Goal: Information Seeking & Learning: Learn about a topic

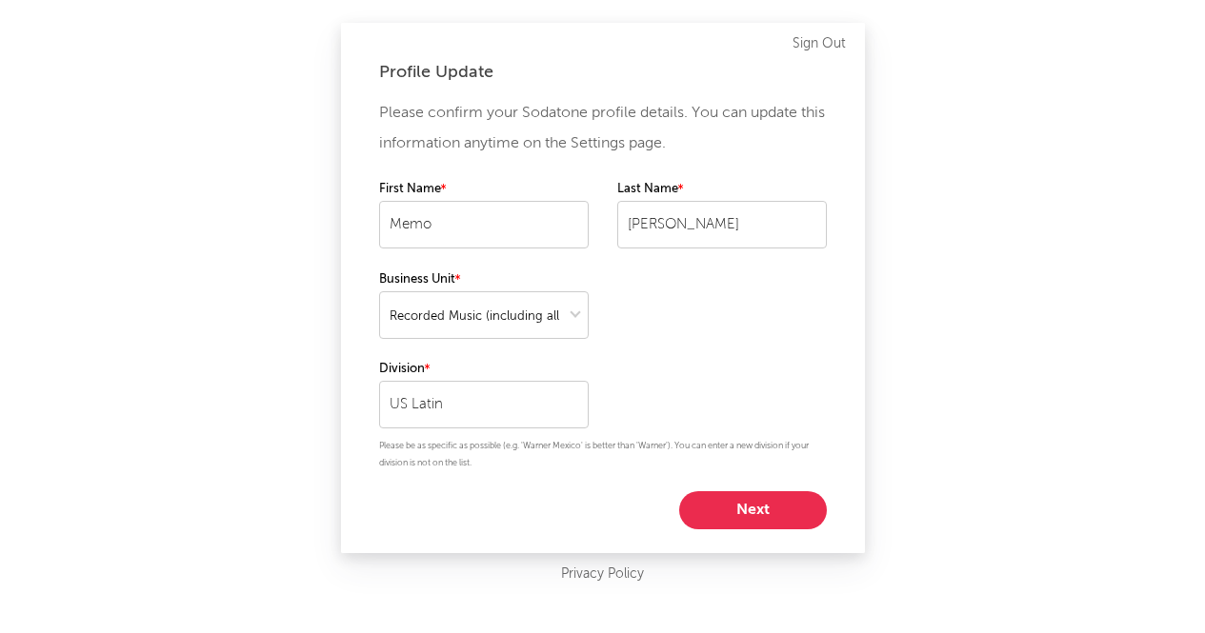
select select "recorded_music"
click at [810, 506] on button "Next" at bounding box center [760, 510] width 148 height 38
select select "marketing"
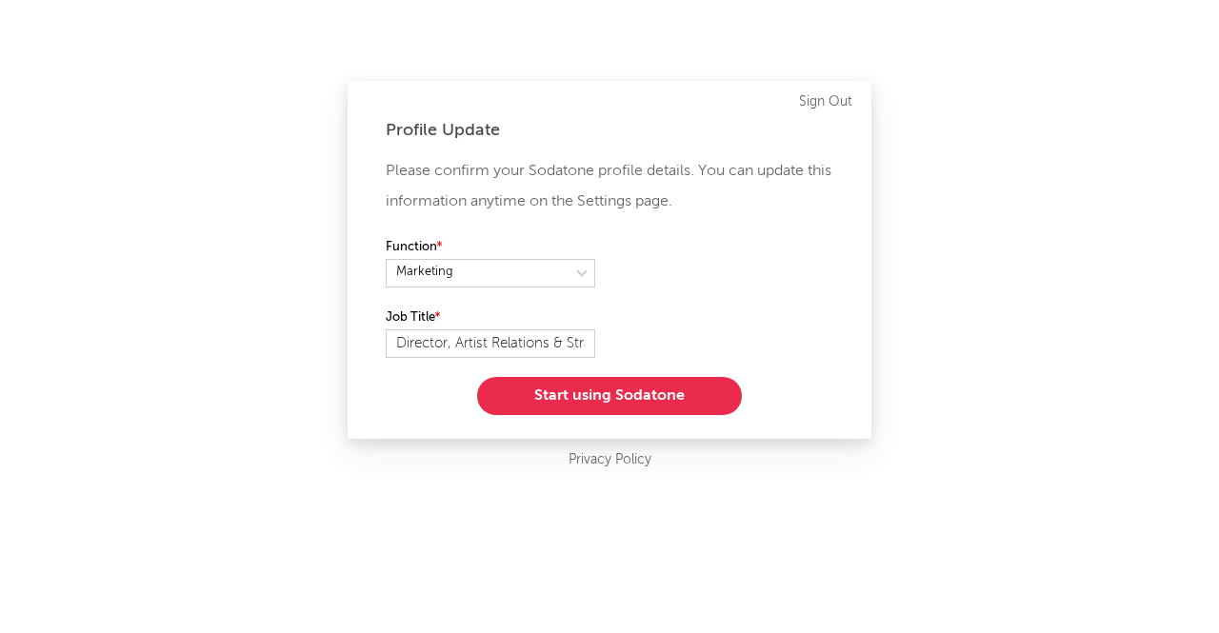
click at [621, 394] on button "Start using Sodatone" at bounding box center [609, 396] width 265 height 38
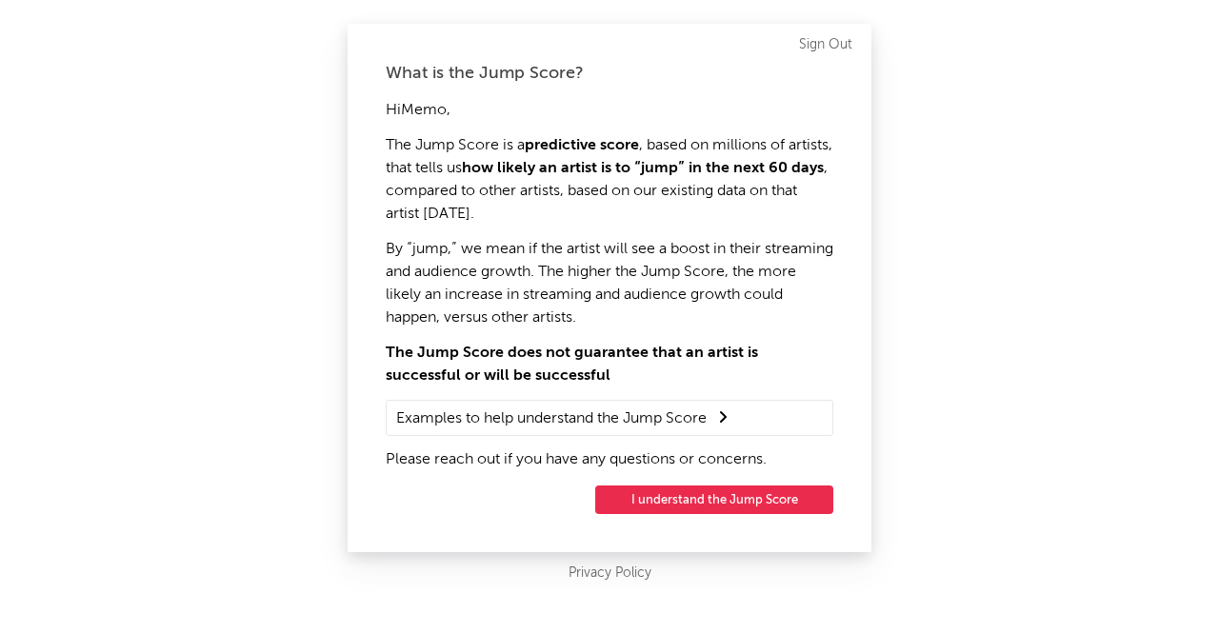
click at [695, 505] on button "I understand the Jump Score" at bounding box center [714, 500] width 238 height 29
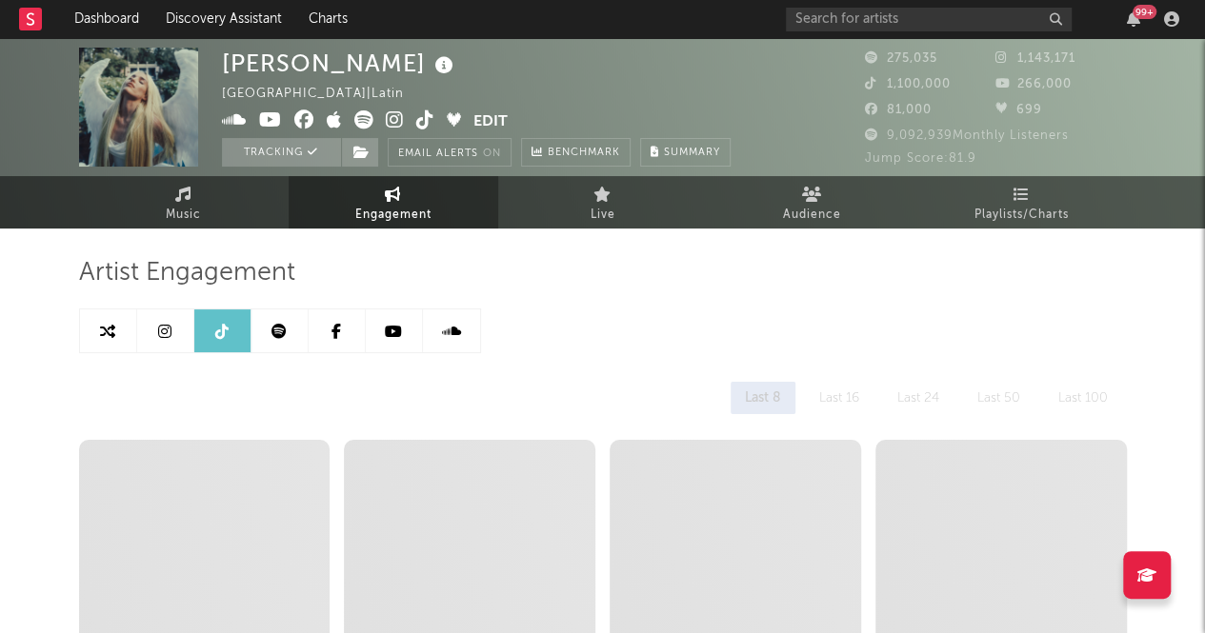
select select "6m"
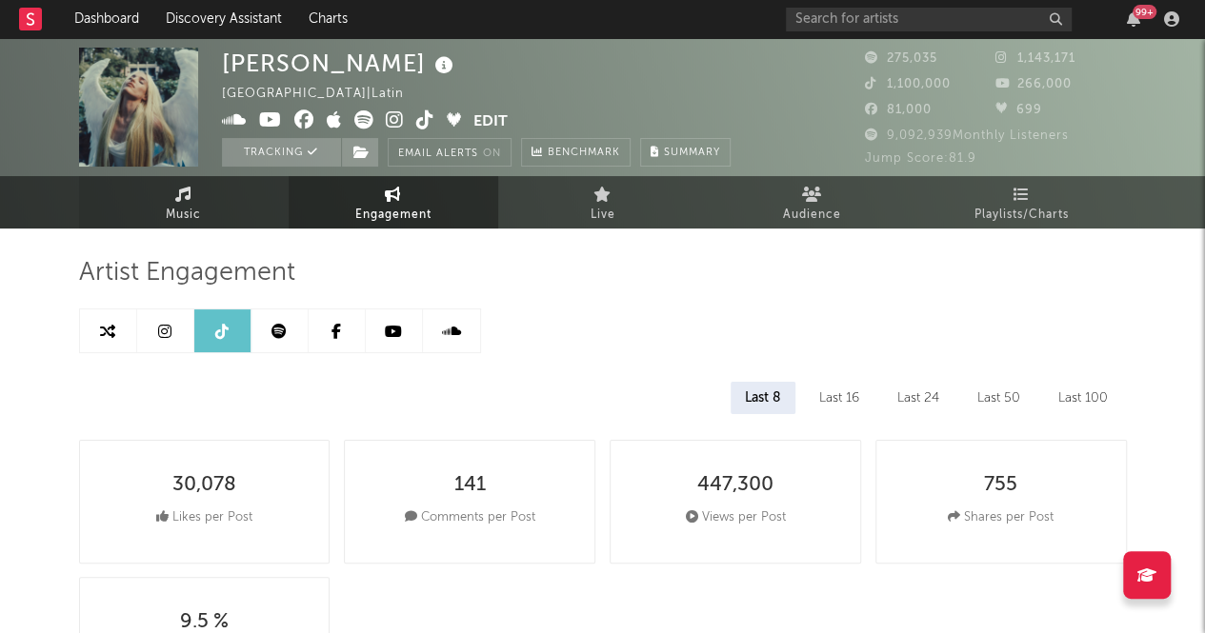
click at [175, 187] on icon at bounding box center [183, 194] width 16 height 15
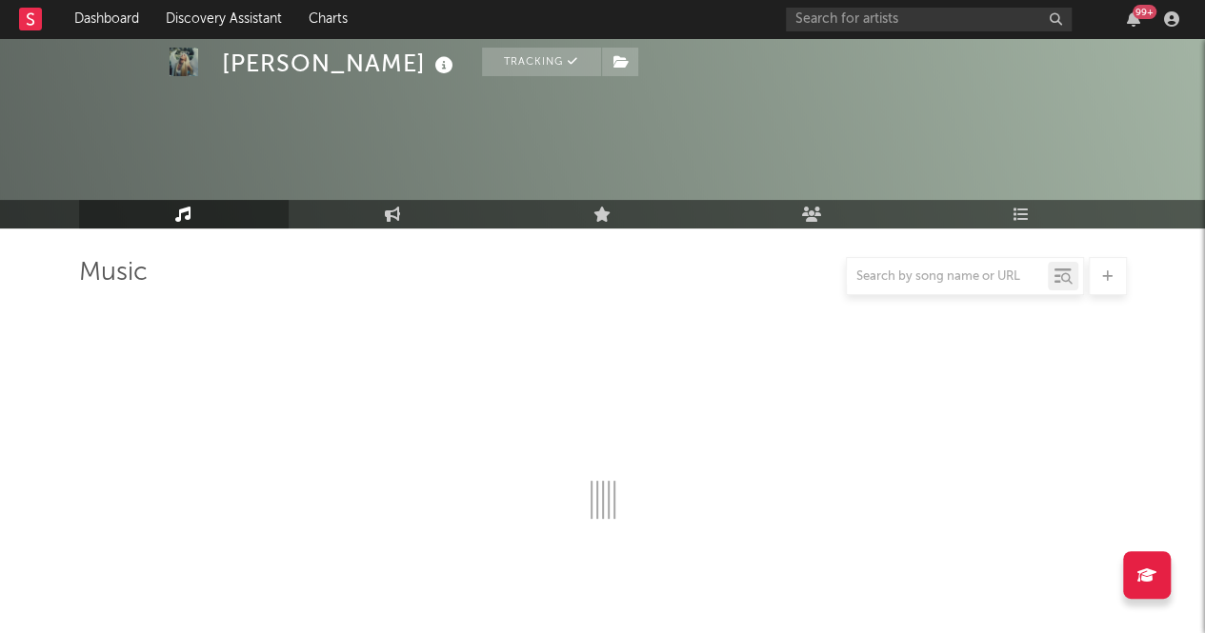
scroll to position [343, 0]
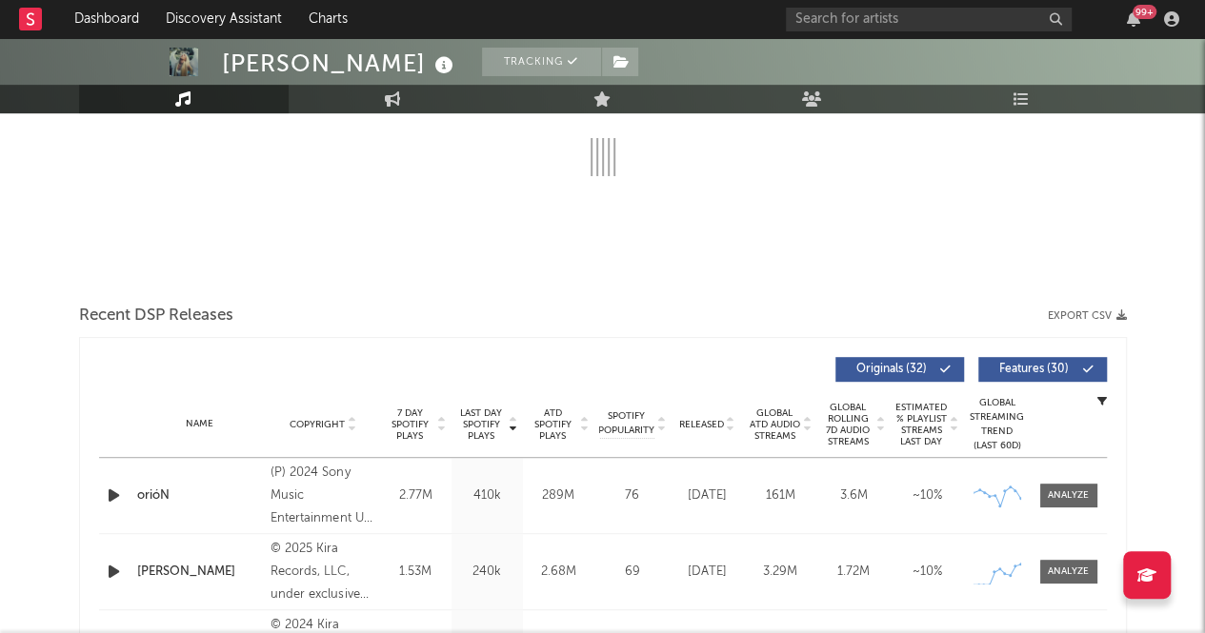
select select "6m"
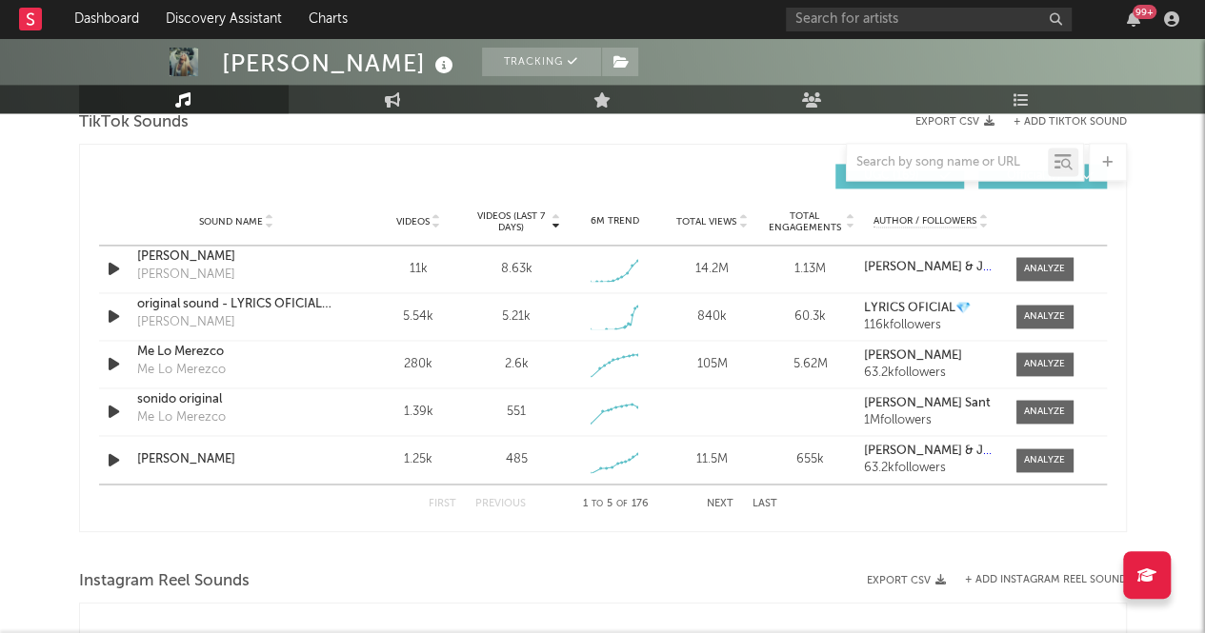
scroll to position [1306, 0]
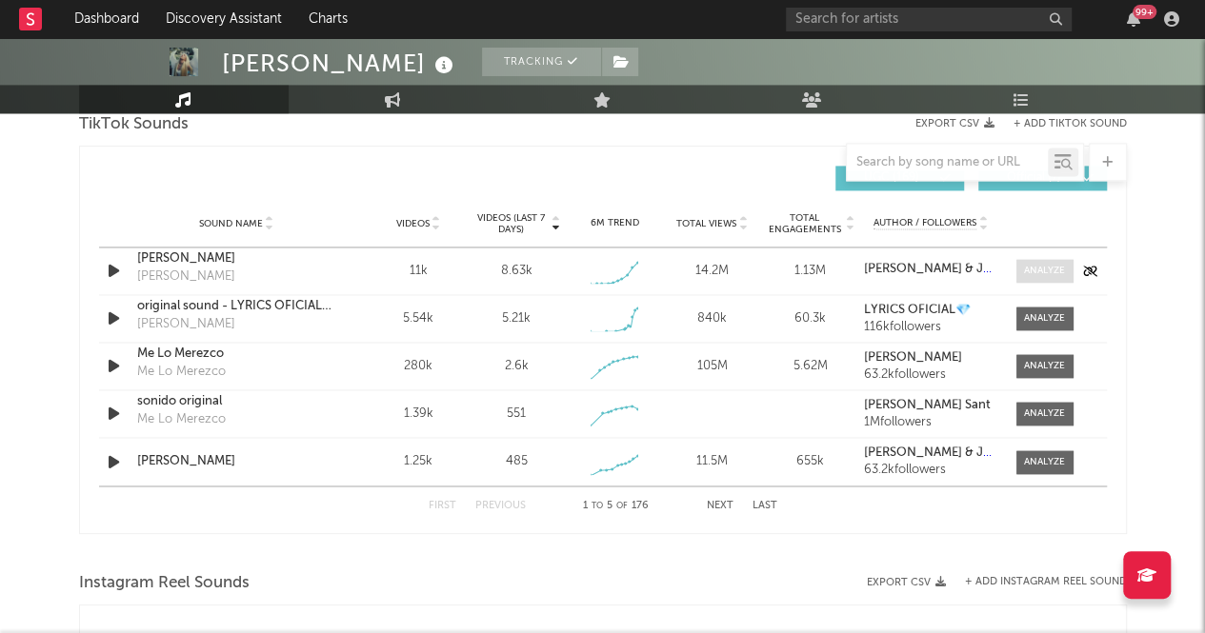
click at [1043, 264] on div at bounding box center [1044, 271] width 41 height 14
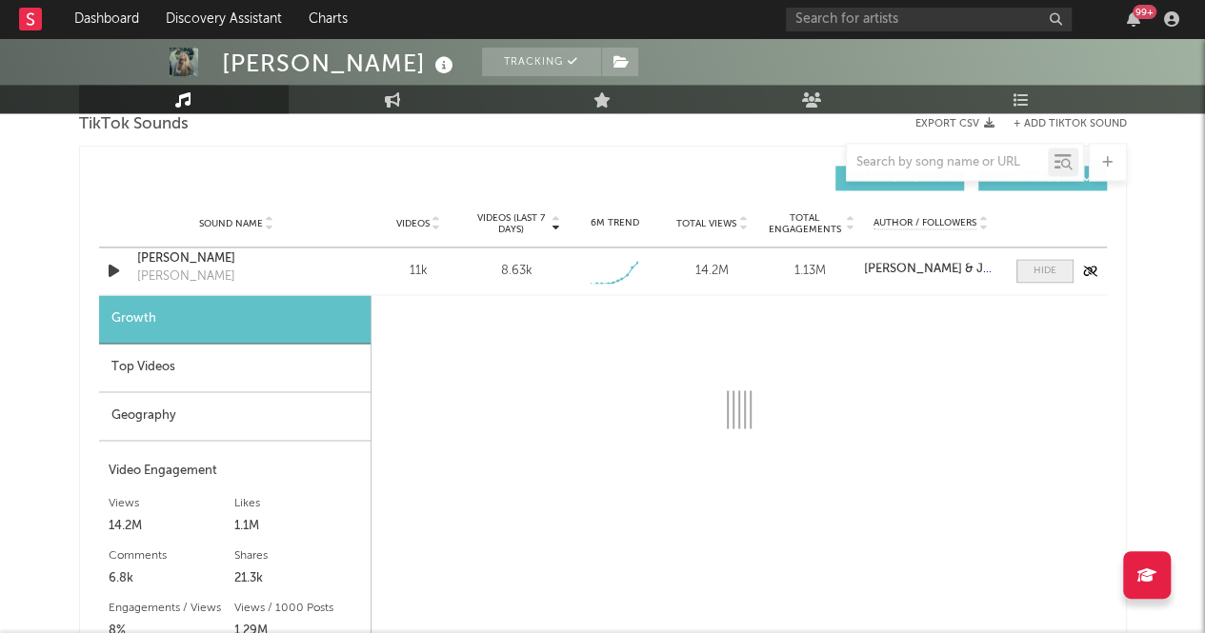
select select "1w"
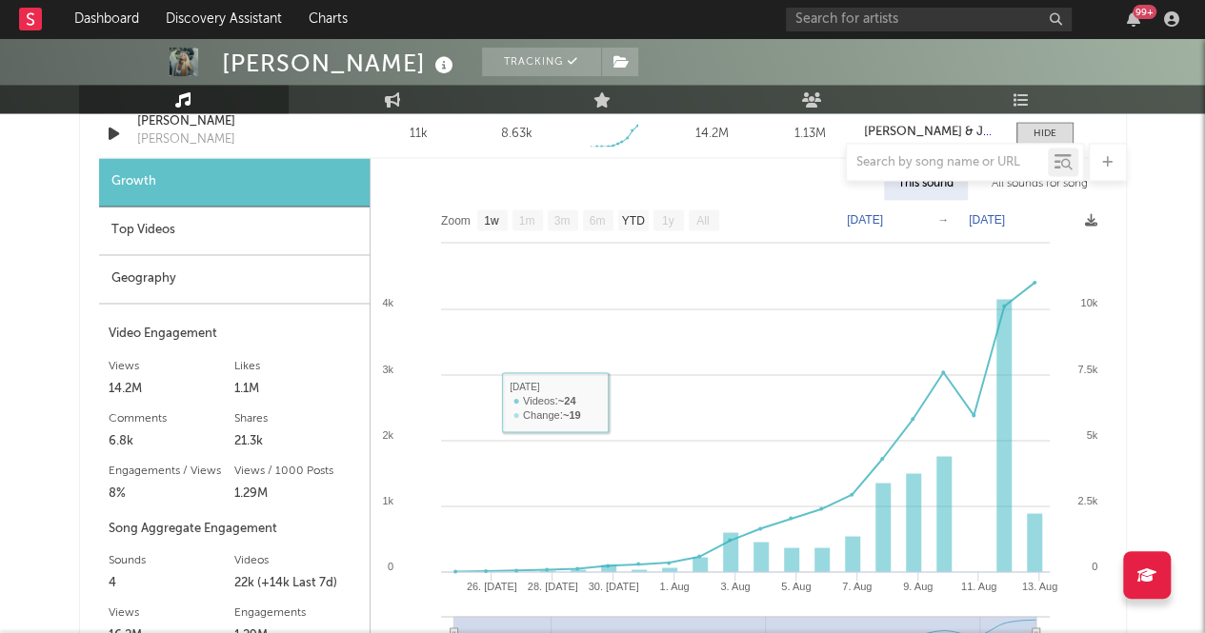
scroll to position [1268, 0]
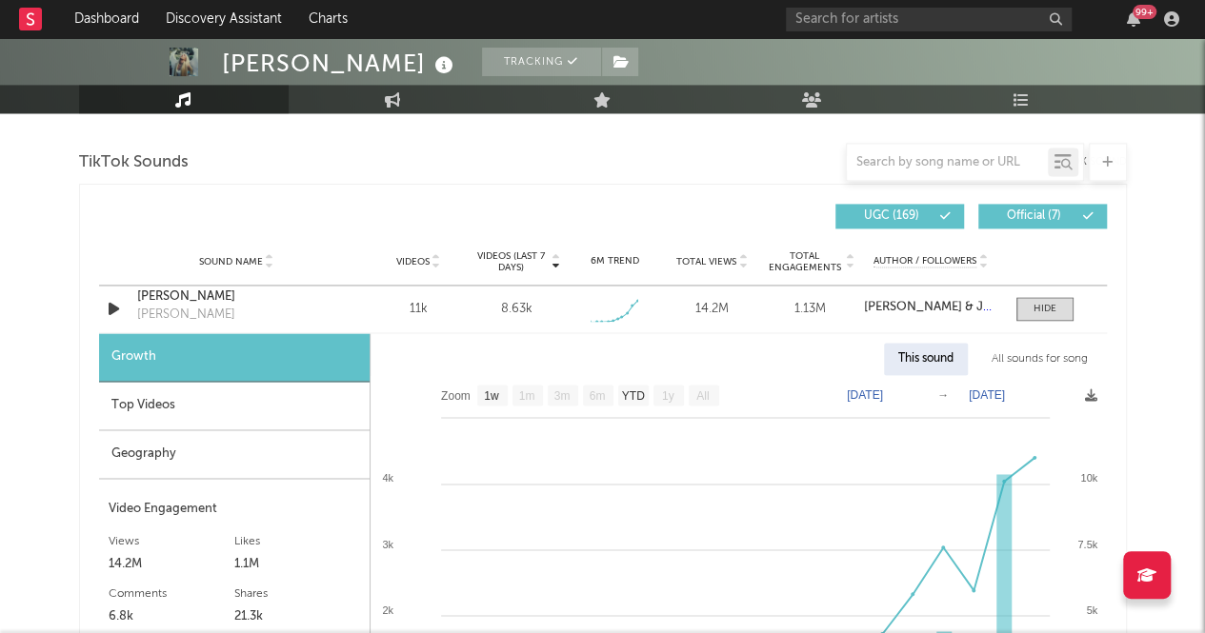
click at [234, 397] on div "Top Videos" at bounding box center [234, 406] width 270 height 49
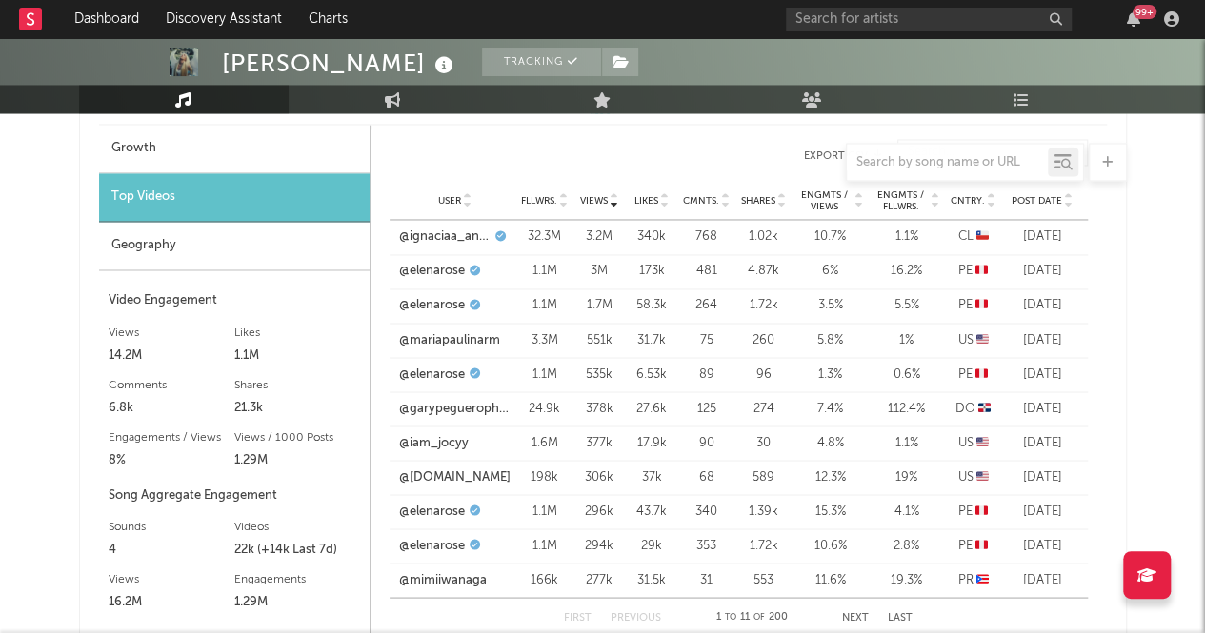
scroll to position [1477, 0]
click at [231, 259] on div "Geography" at bounding box center [234, 245] width 270 height 49
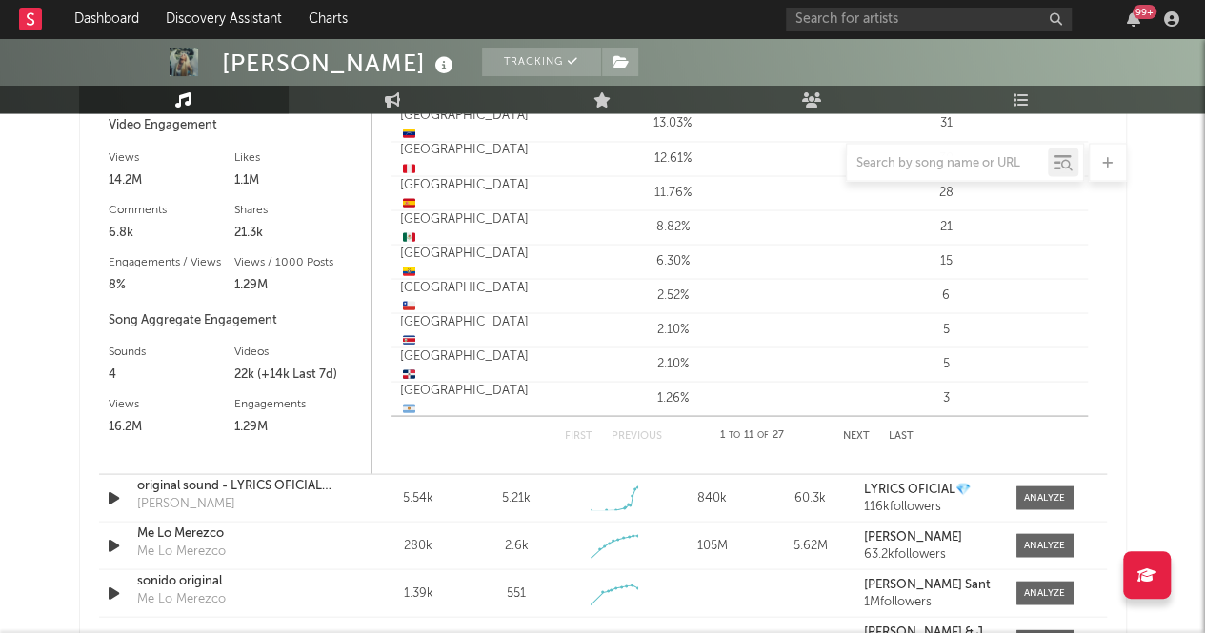
scroll to position [1783, 0]
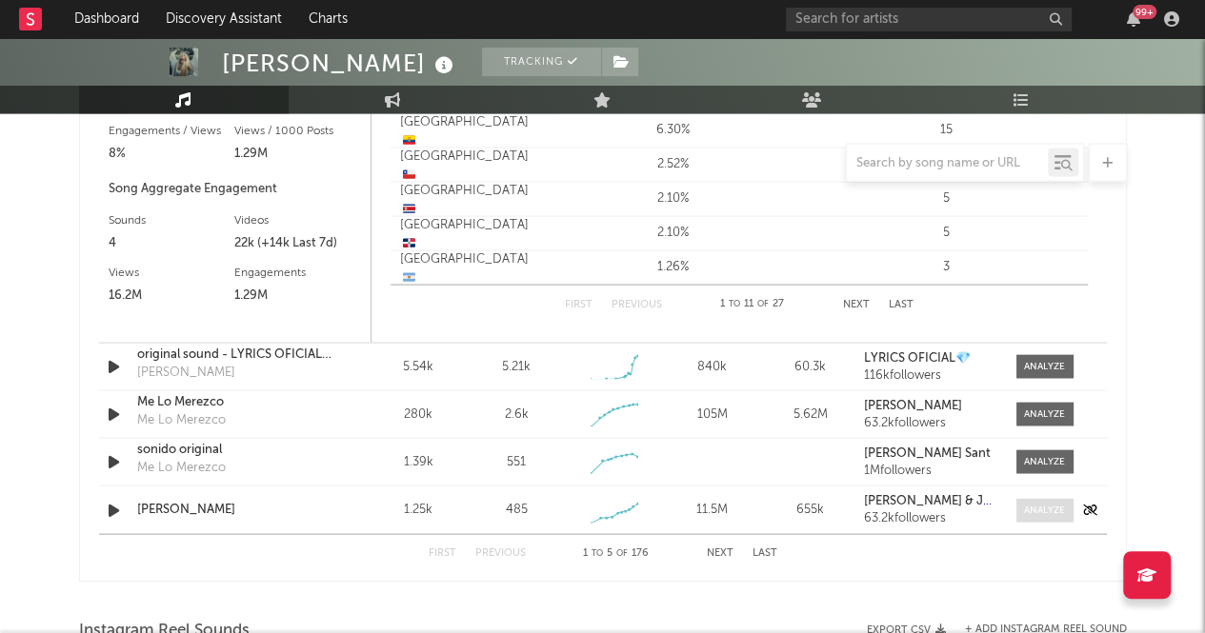
click at [1042, 503] on div at bounding box center [1044, 510] width 41 height 14
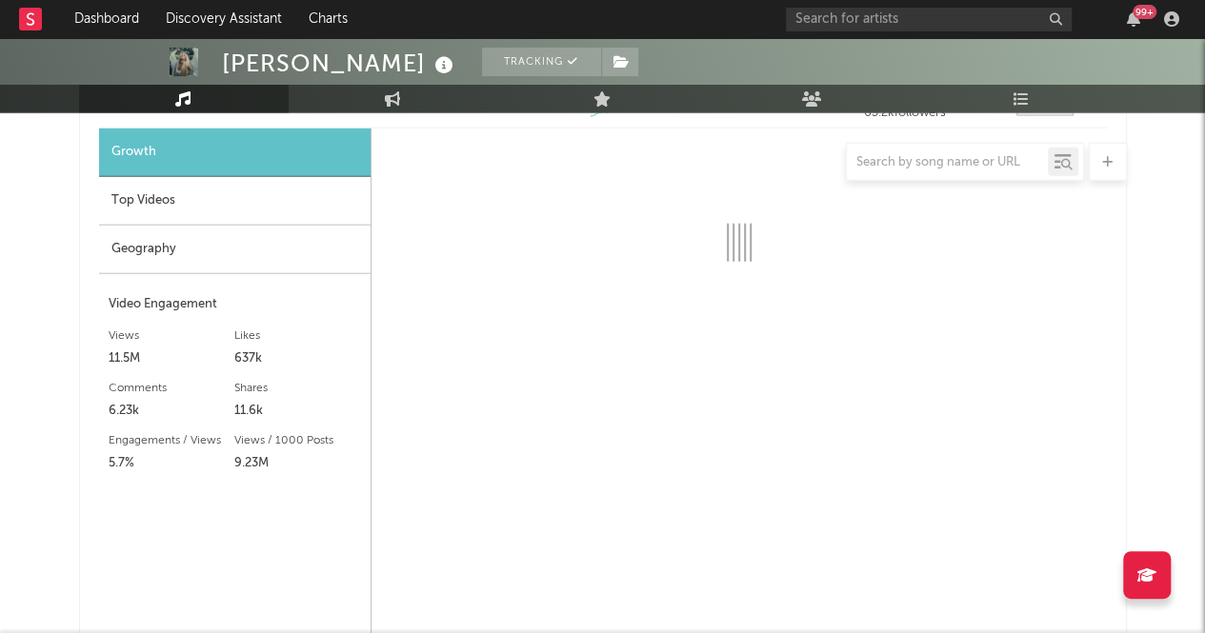
scroll to position [2187, 0]
select select "1w"
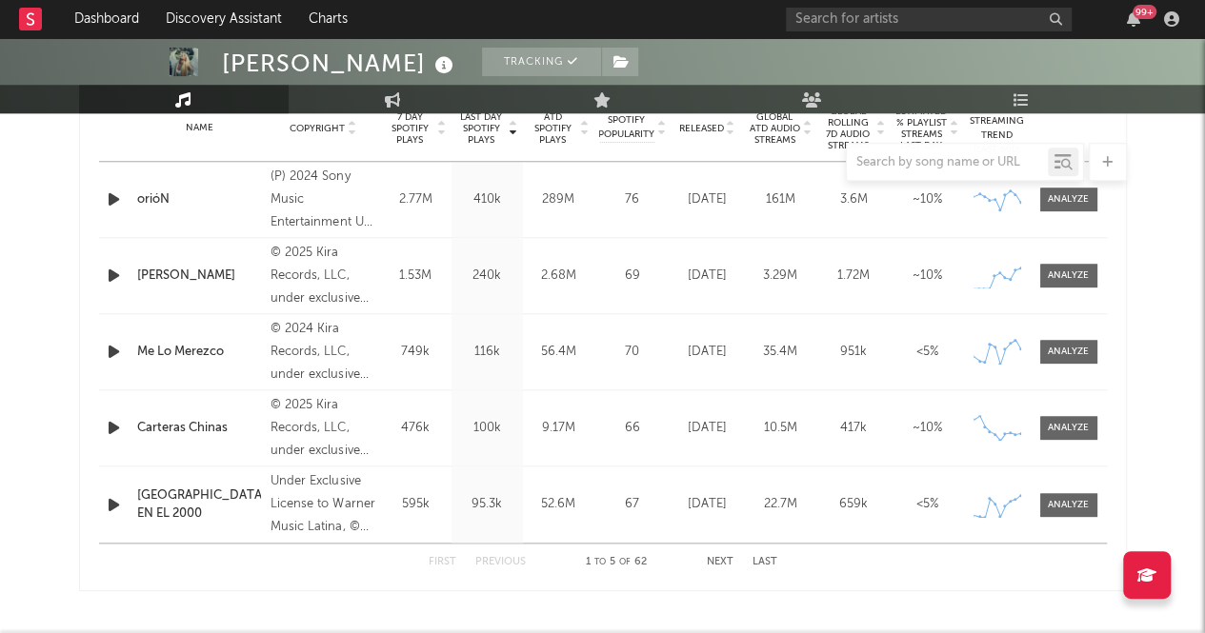
scroll to position [454, 0]
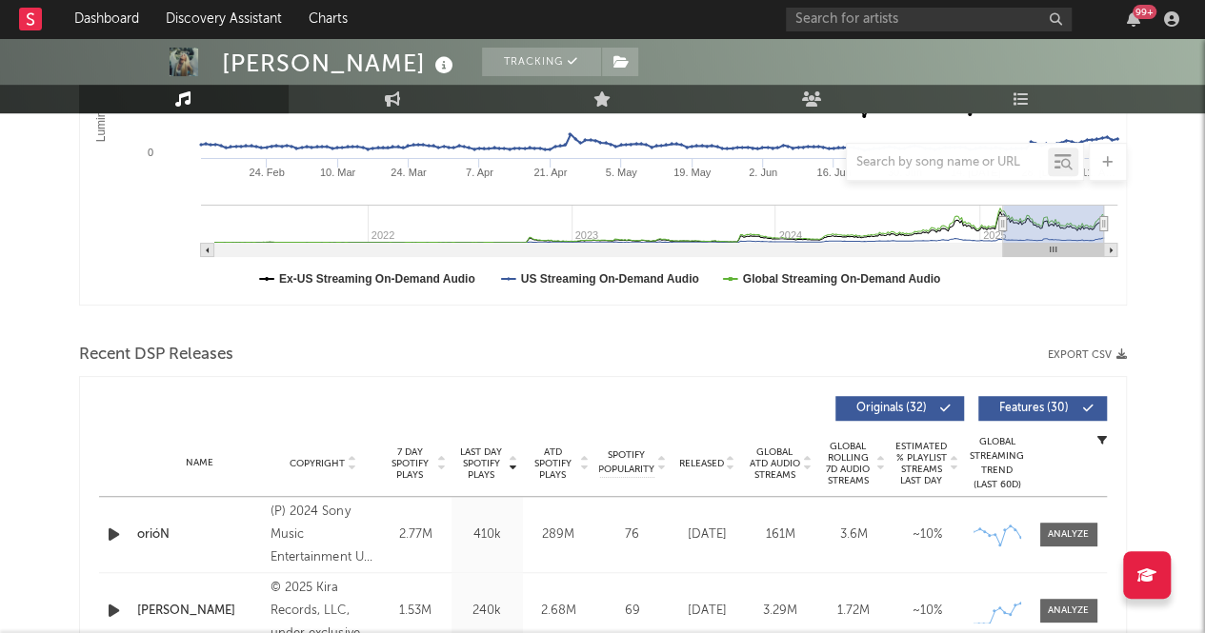
click at [285, 348] on div "Recent DSP Releases Export CSV" at bounding box center [603, 355] width 1048 height 32
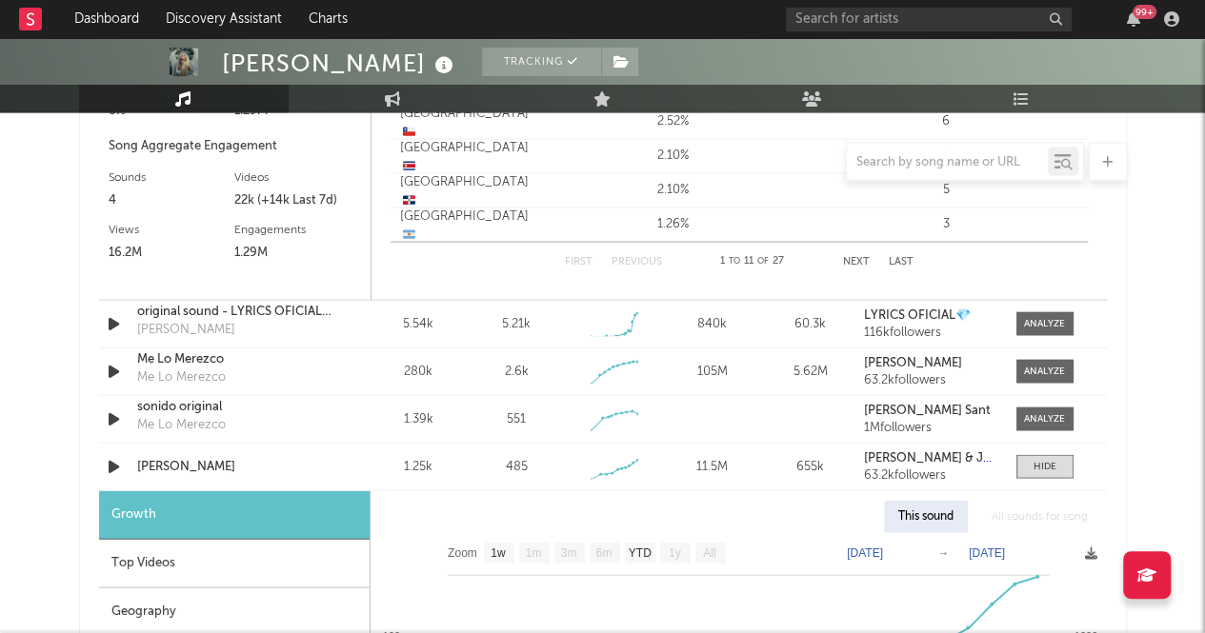
scroll to position [1822, 0]
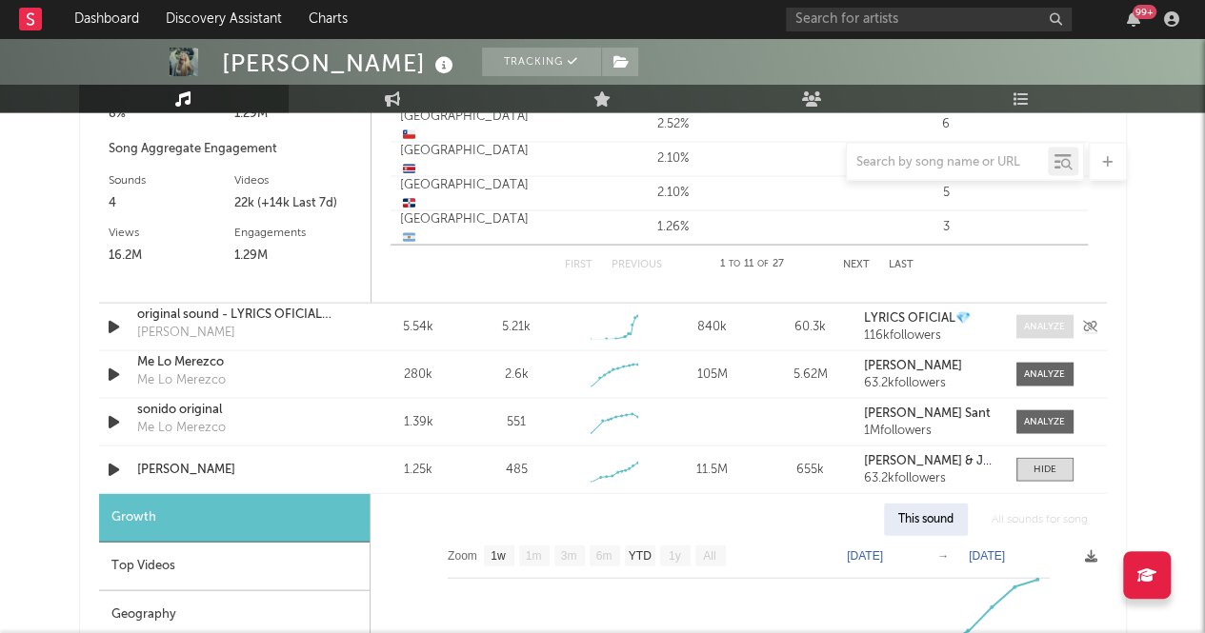
click at [1040, 332] on span at bounding box center [1044, 327] width 57 height 24
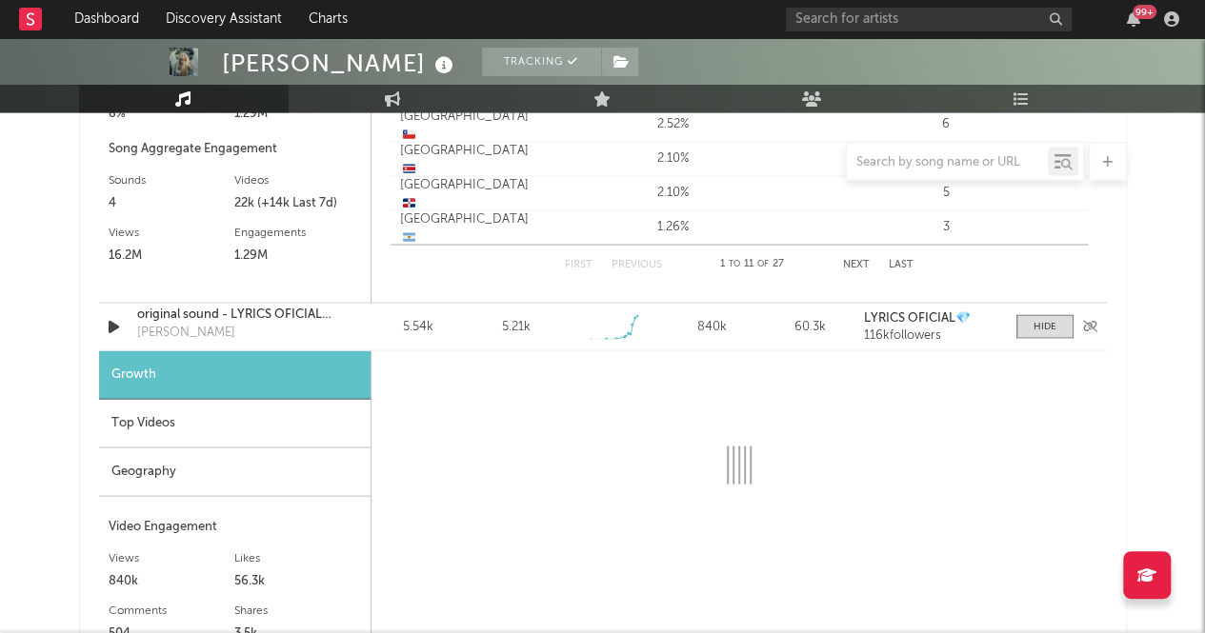
select select "1w"
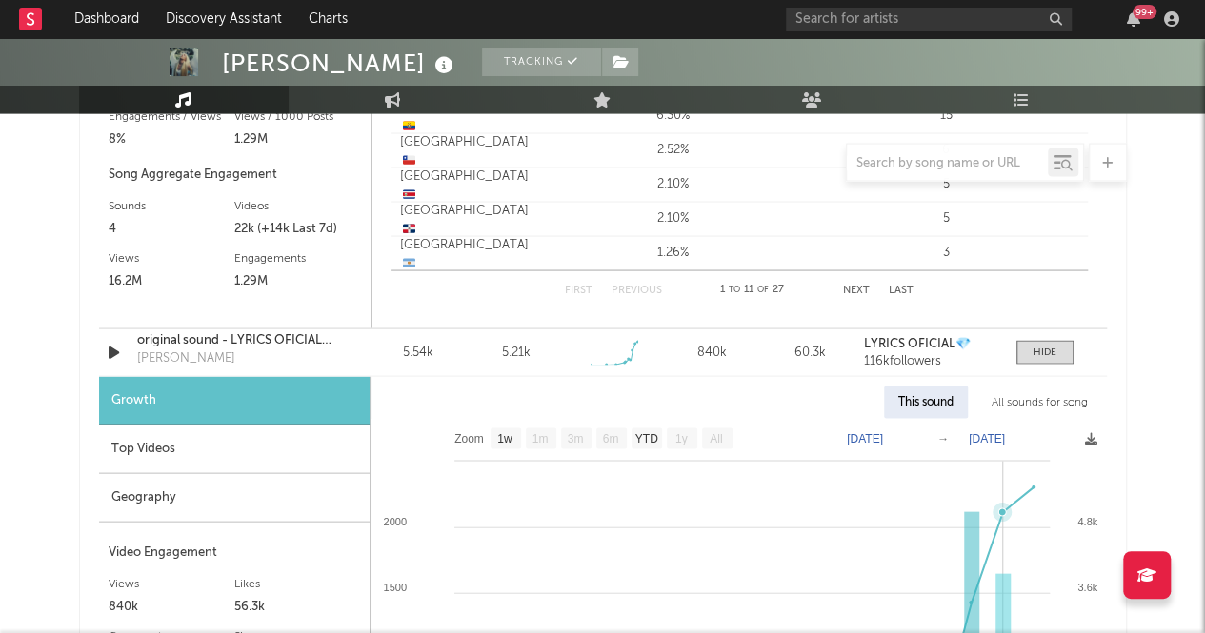
scroll to position [1798, 0]
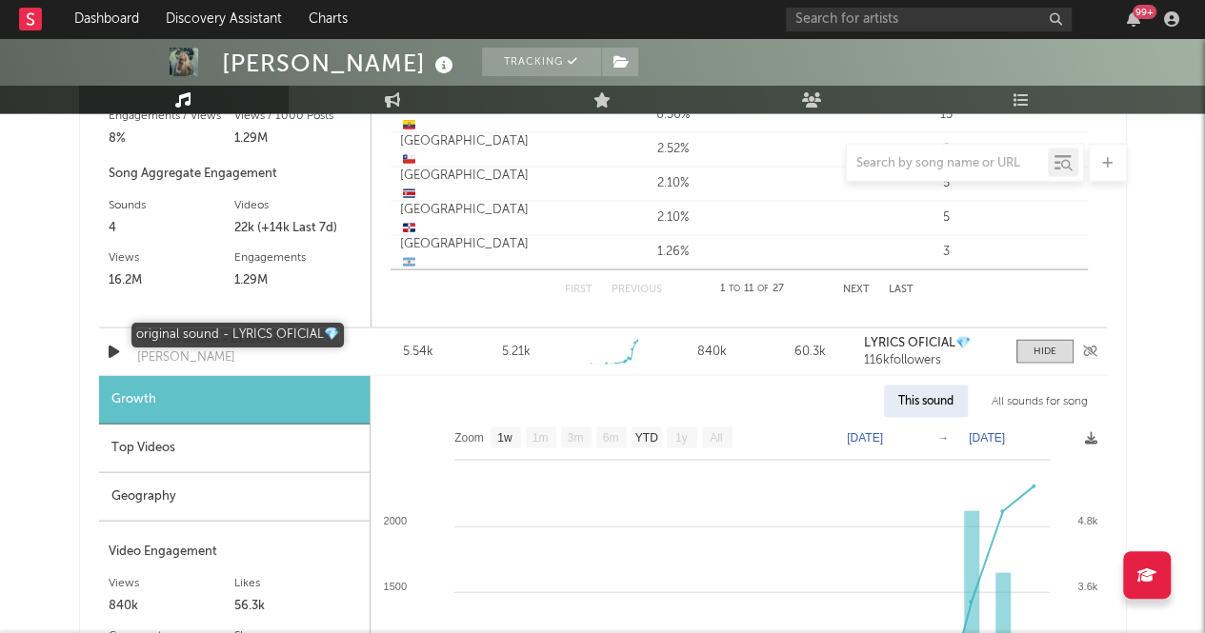
click at [168, 338] on div "original sound - LYRICS OFICIAL💎" at bounding box center [236, 339] width 199 height 19
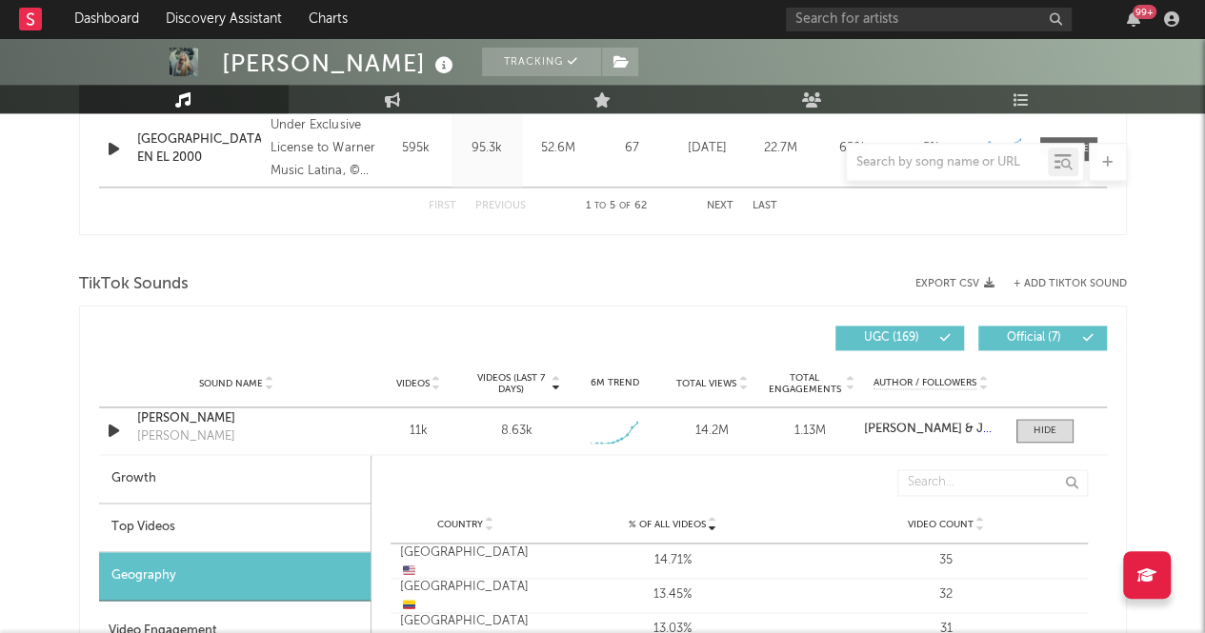
scroll to position [1351, 0]
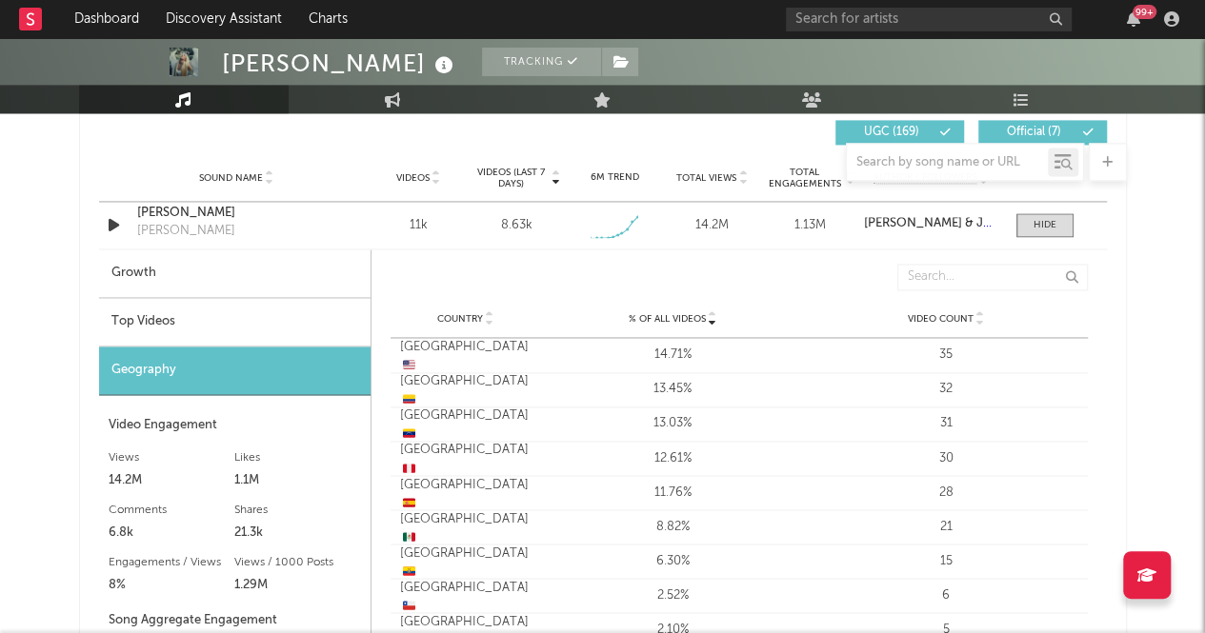
click at [213, 329] on div "Top Videos" at bounding box center [234, 322] width 271 height 49
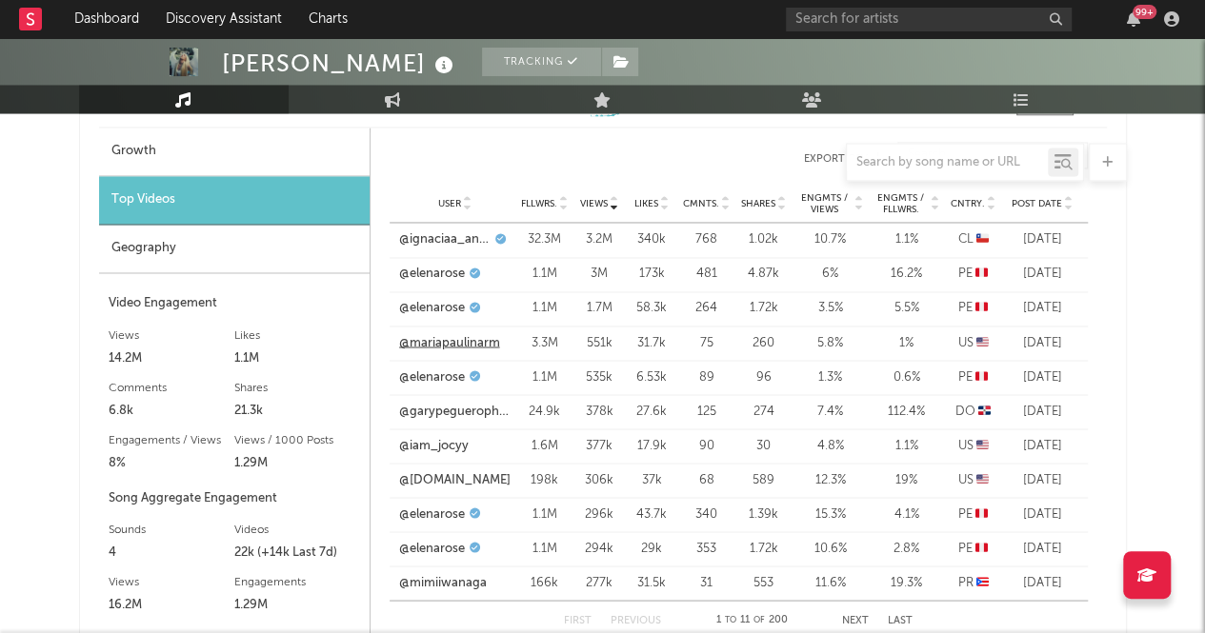
scroll to position [1472, 0]
click at [433, 407] on link "@garypeguerophoto" at bounding box center [455, 412] width 112 height 19
